Goal: Transaction & Acquisition: Book appointment/travel/reservation

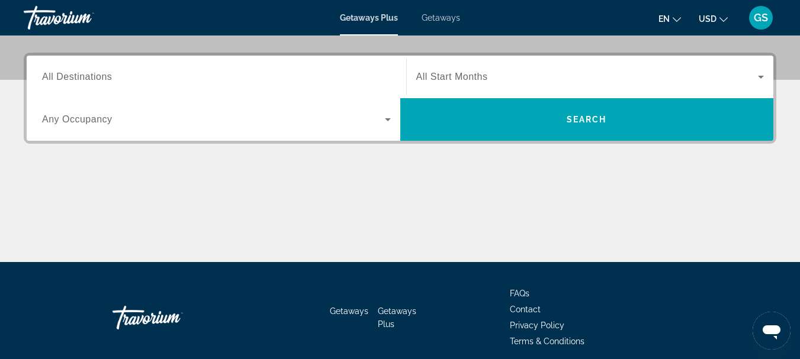
scroll to position [296, 0]
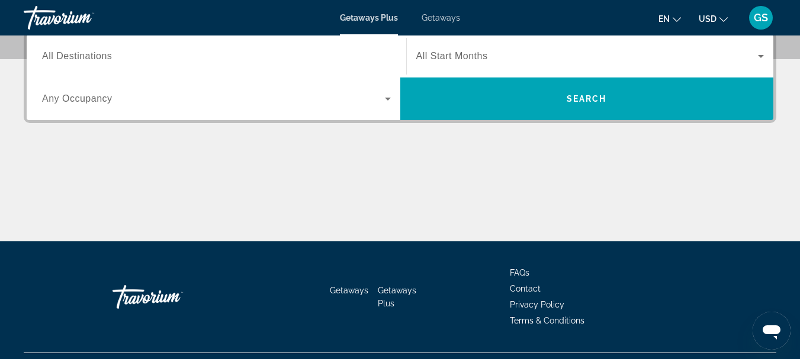
click at [117, 52] on input "Destination All Destinations" at bounding box center [216, 57] width 349 height 14
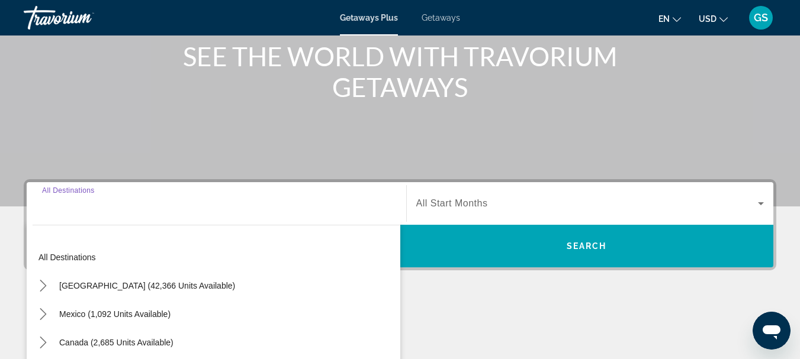
scroll to position [112, 0]
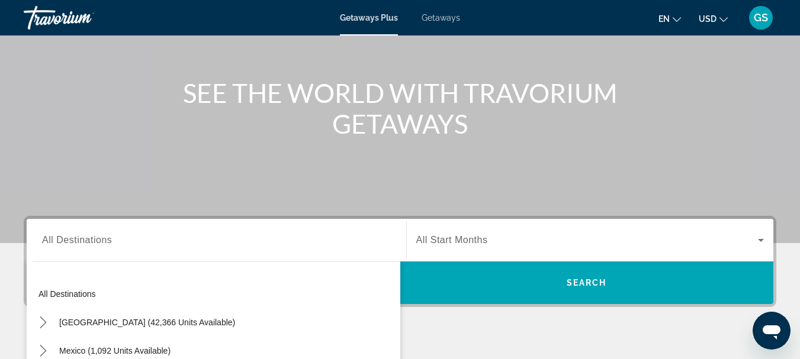
click at [673, 16] on icon "Change language" at bounding box center [677, 19] width 8 height 8
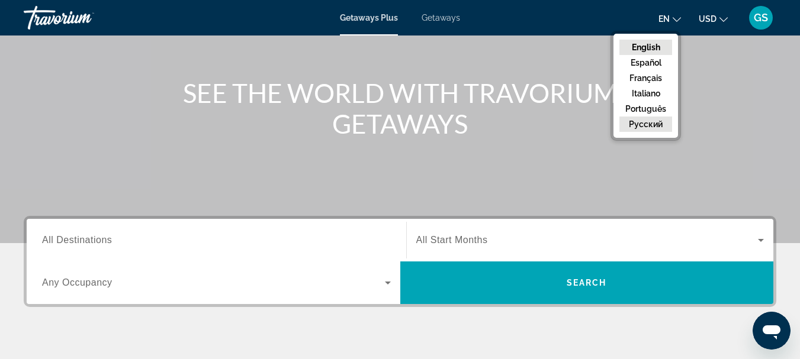
click at [645, 124] on button "русский" at bounding box center [645, 124] width 53 height 15
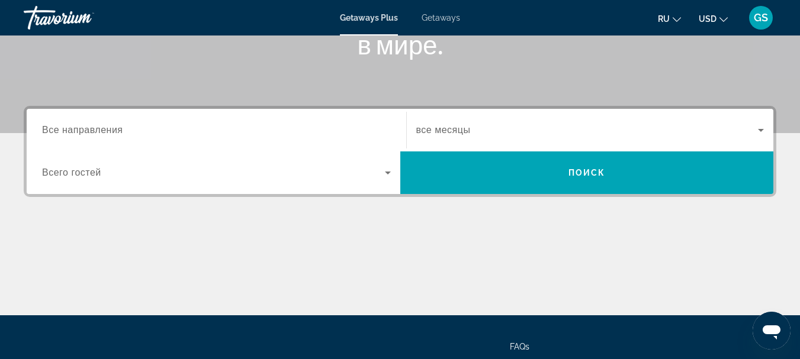
scroll to position [230, 0]
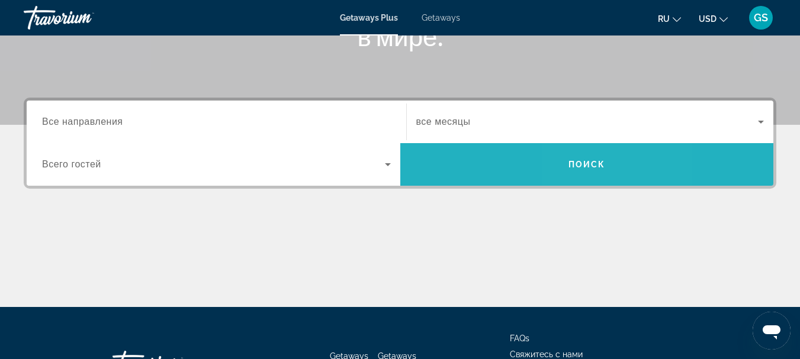
click at [583, 165] on span "Поиск" at bounding box center [586, 164] width 37 height 9
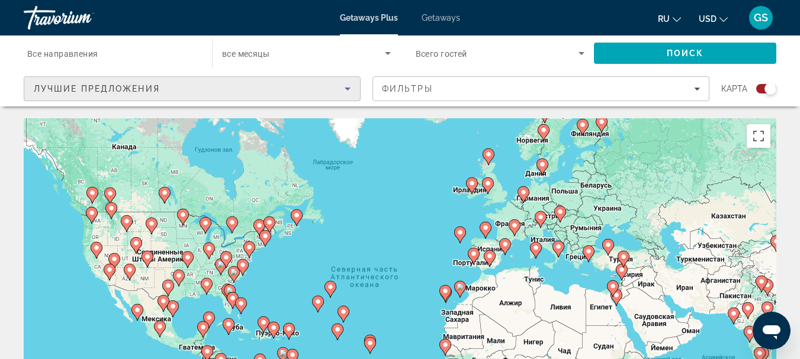
click at [345, 87] on icon "Sort by" at bounding box center [347, 89] width 14 height 14
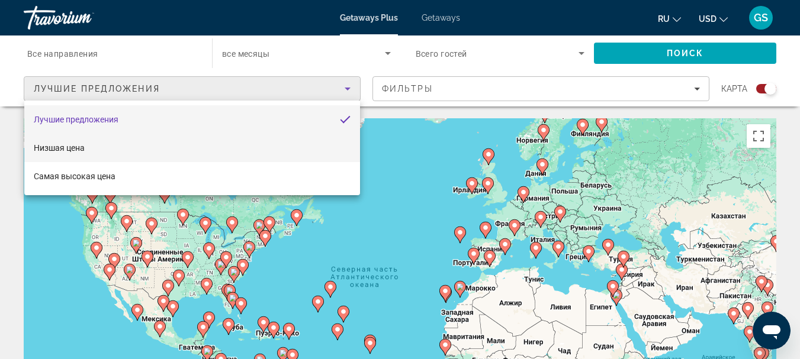
click at [62, 150] on span "Низшая цена" at bounding box center [59, 147] width 51 height 9
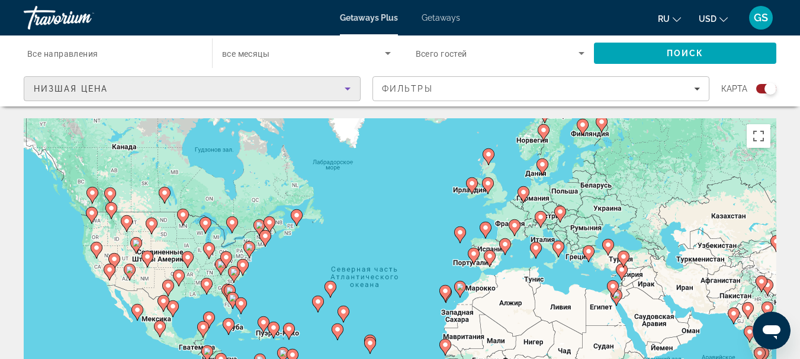
click at [316, 51] on span "Search widget" at bounding box center [303, 53] width 163 height 14
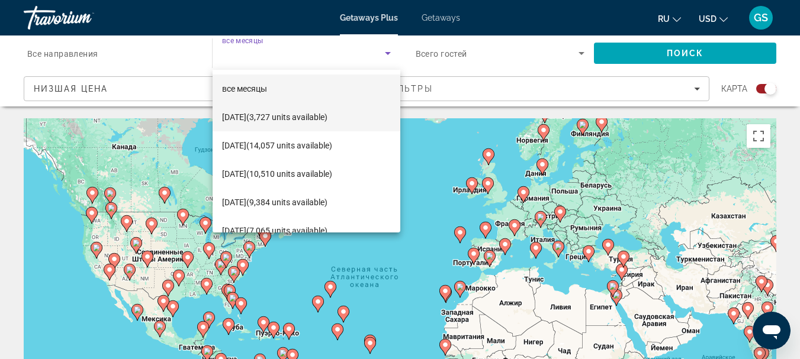
click at [247, 117] on span "октября 2025 (3,727 units available)" at bounding box center [274, 117] width 105 height 14
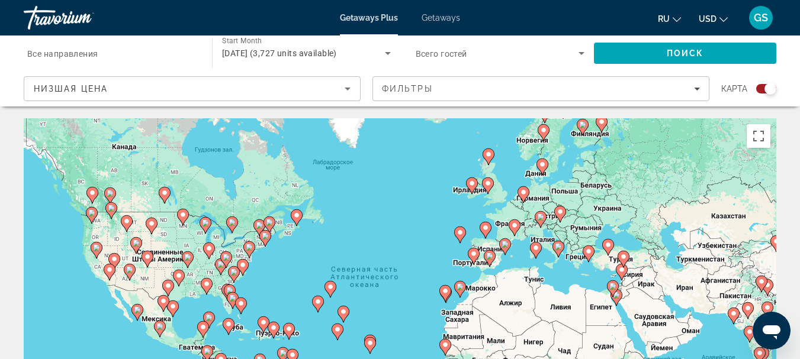
click at [453, 53] on span "Всего гостей" at bounding box center [442, 53] width 52 height 9
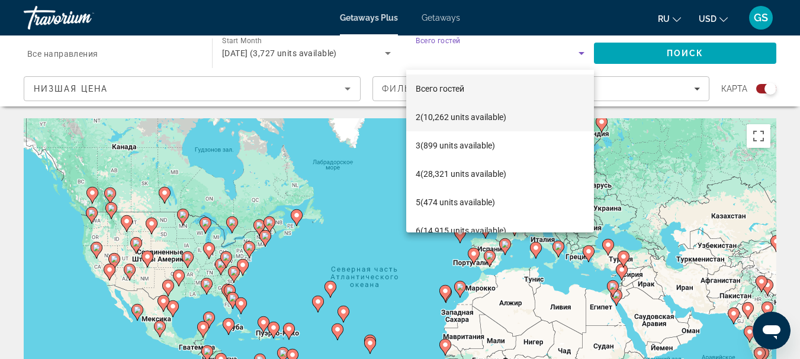
click at [426, 115] on span "2 (10,262 units available)" at bounding box center [461, 117] width 91 height 14
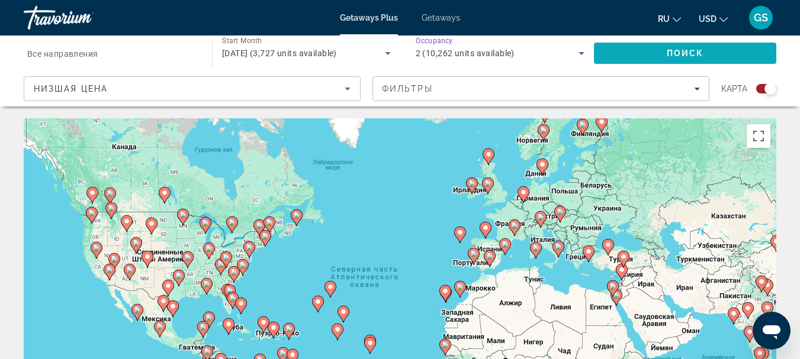
click at [665, 50] on span "Search" at bounding box center [685, 53] width 182 height 28
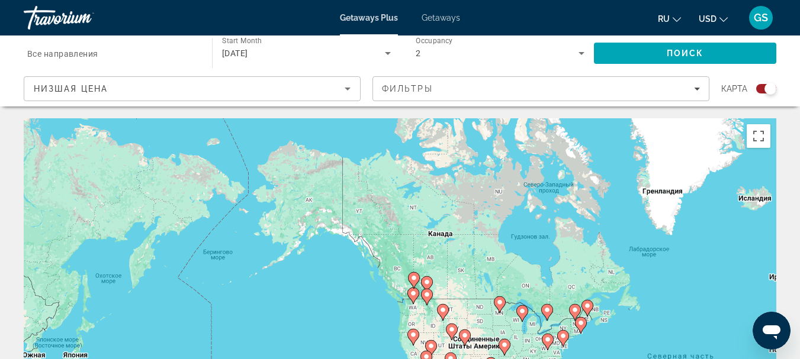
drag, startPoint x: 314, startPoint y: 186, endPoint x: 632, endPoint y: 274, distance: 329.0
click at [632, 274] on div "Чтобы активировать перетаскивание с помощью клавиатуры, нажмите Alt + Ввод. Пос…" at bounding box center [400, 295] width 752 height 355
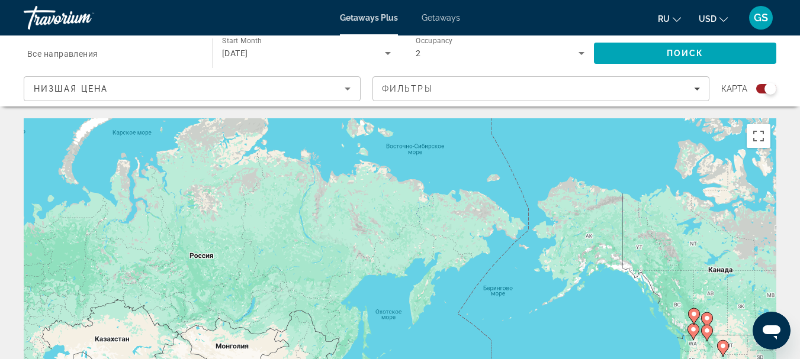
drag, startPoint x: 307, startPoint y: 224, endPoint x: 593, endPoint y: 259, distance: 288.1
click at [593, 259] on div "Чтобы активировать перетаскивание с помощью клавиатуры, нажмите Alt + Ввод. Пос…" at bounding box center [400, 295] width 752 height 355
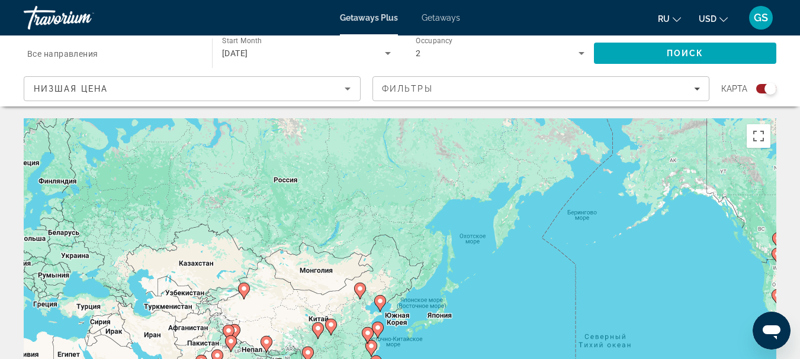
drag, startPoint x: 359, startPoint y: 224, endPoint x: 436, endPoint y: 145, distance: 109.7
click at [436, 145] on div "Чтобы активировать перетаскивание с помощью клавиатуры, нажмите Alt + Ввод. Пос…" at bounding box center [400, 295] width 752 height 355
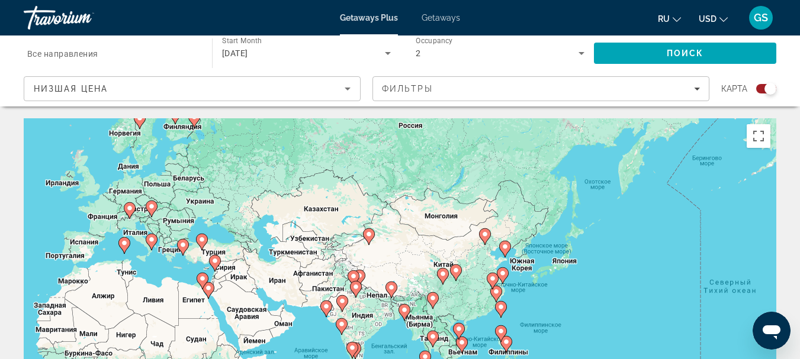
drag, startPoint x: 317, startPoint y: 240, endPoint x: 408, endPoint y: 236, distance: 91.3
click at [408, 236] on div "Чтобы активировать перетаскивание с помощью клавиатуры, нажмите Alt + Ввод. Пос…" at bounding box center [400, 295] width 752 height 355
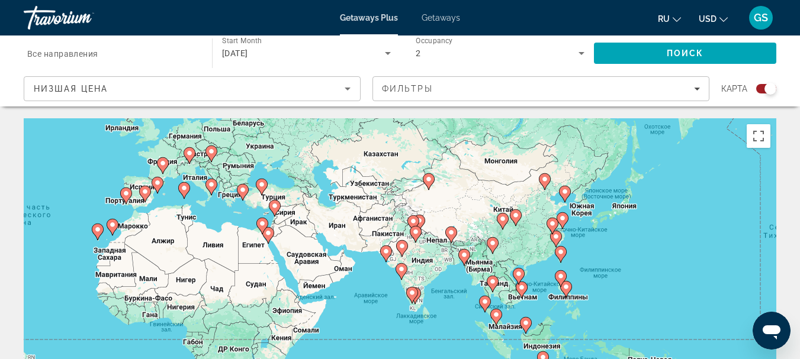
drag, startPoint x: 218, startPoint y: 221, endPoint x: 273, endPoint y: 165, distance: 78.7
click at [273, 165] on div "Чтобы активировать перетаскивание с помощью клавиатуры, нажмите Alt + Ввод. Пос…" at bounding box center [400, 295] width 752 height 355
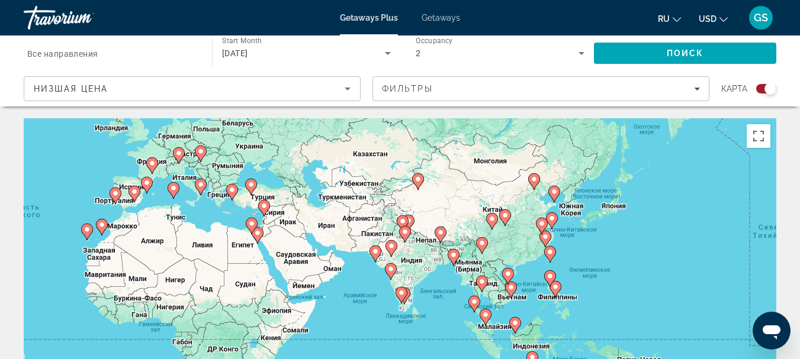
click at [504, 213] on image "Main content" at bounding box center [504, 215] width 7 height 7
type input "**********"
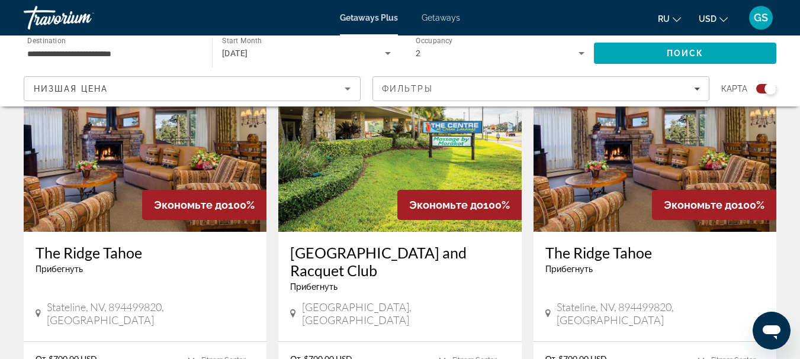
scroll to position [414, 0]
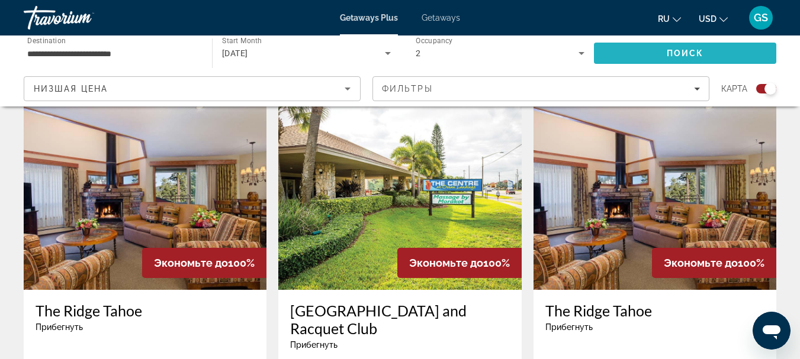
click at [703, 50] on span "Поиск" at bounding box center [685, 53] width 37 height 9
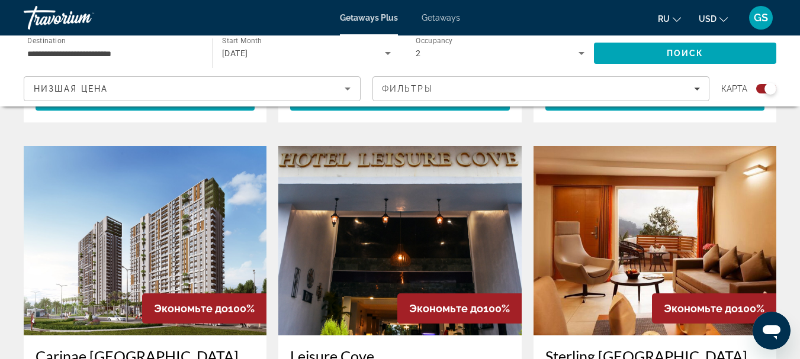
scroll to position [1302, 0]
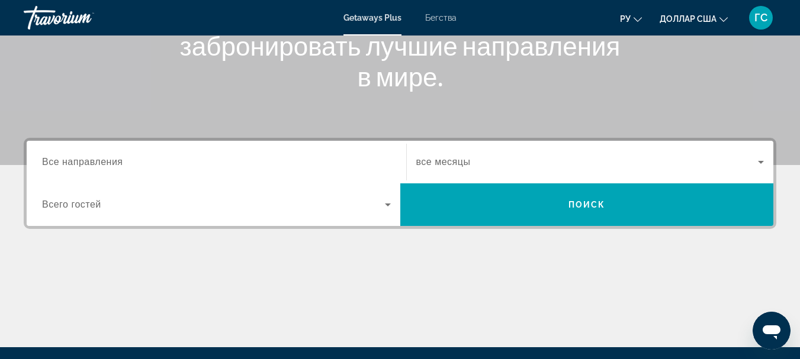
scroll to position [237, 0]
